Goal: Navigation & Orientation: Go to known website

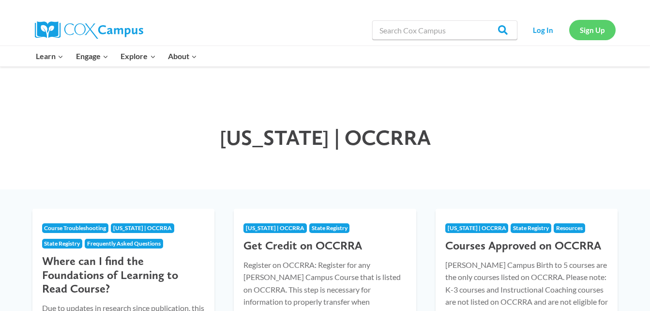
click at [589, 27] on link "Sign Up" at bounding box center [592, 30] width 46 height 20
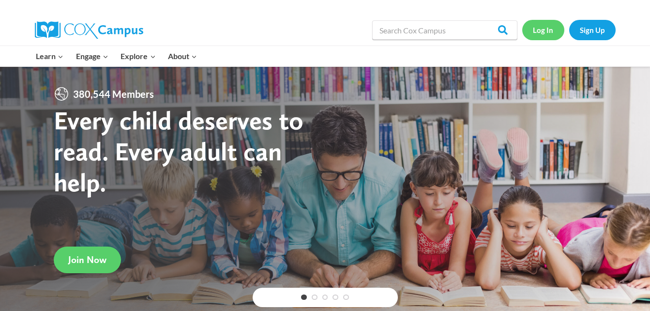
click at [542, 33] on link "Log In" at bounding box center [543, 30] width 42 height 20
